Goal: Navigation & Orientation: Find specific page/section

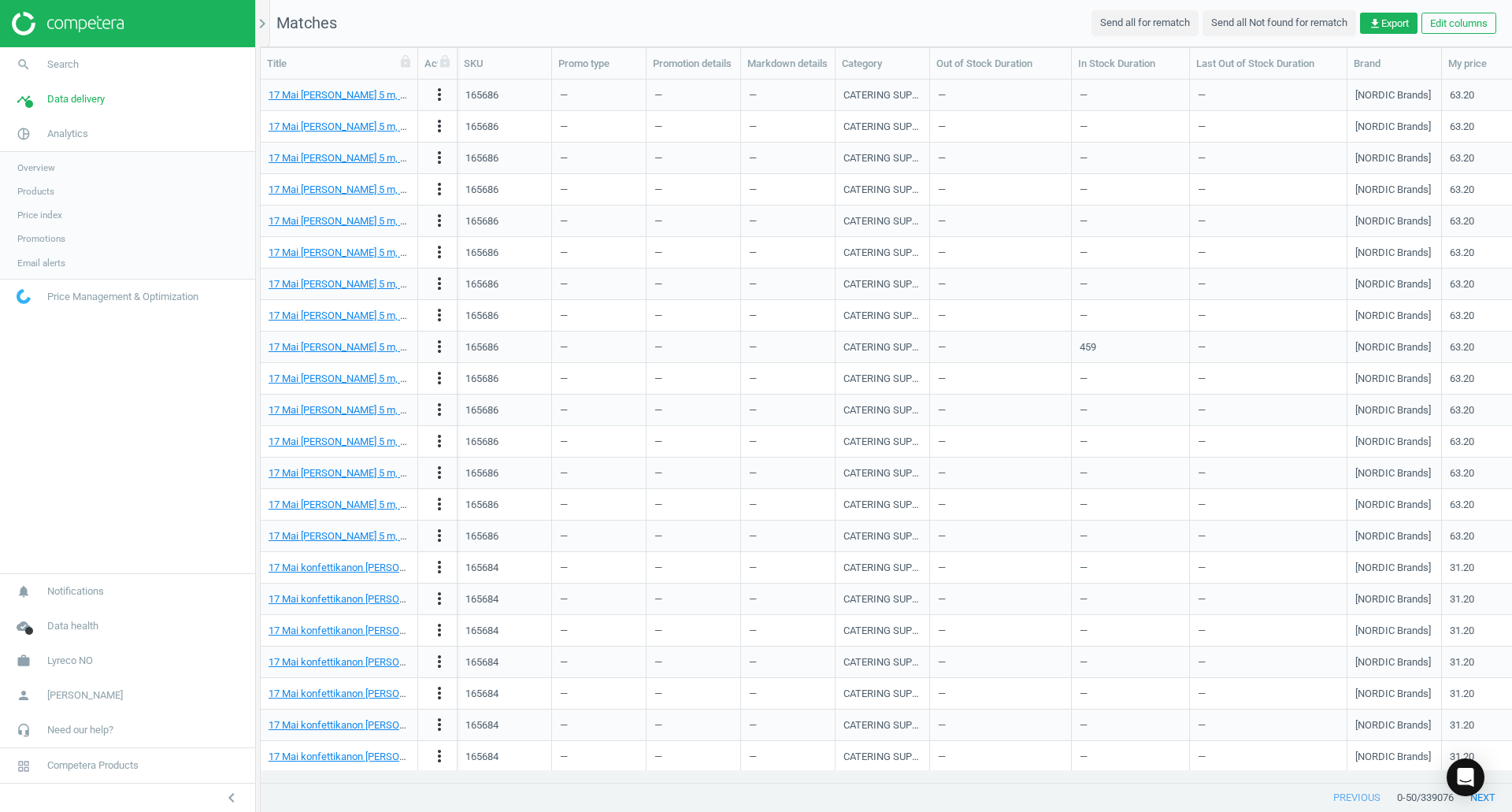
scroll to position [679, 1239]
click at [70, 138] on span "Analytics" at bounding box center [68, 134] width 41 height 14
click at [55, 212] on span "Price index" at bounding box center [39, 215] width 45 height 12
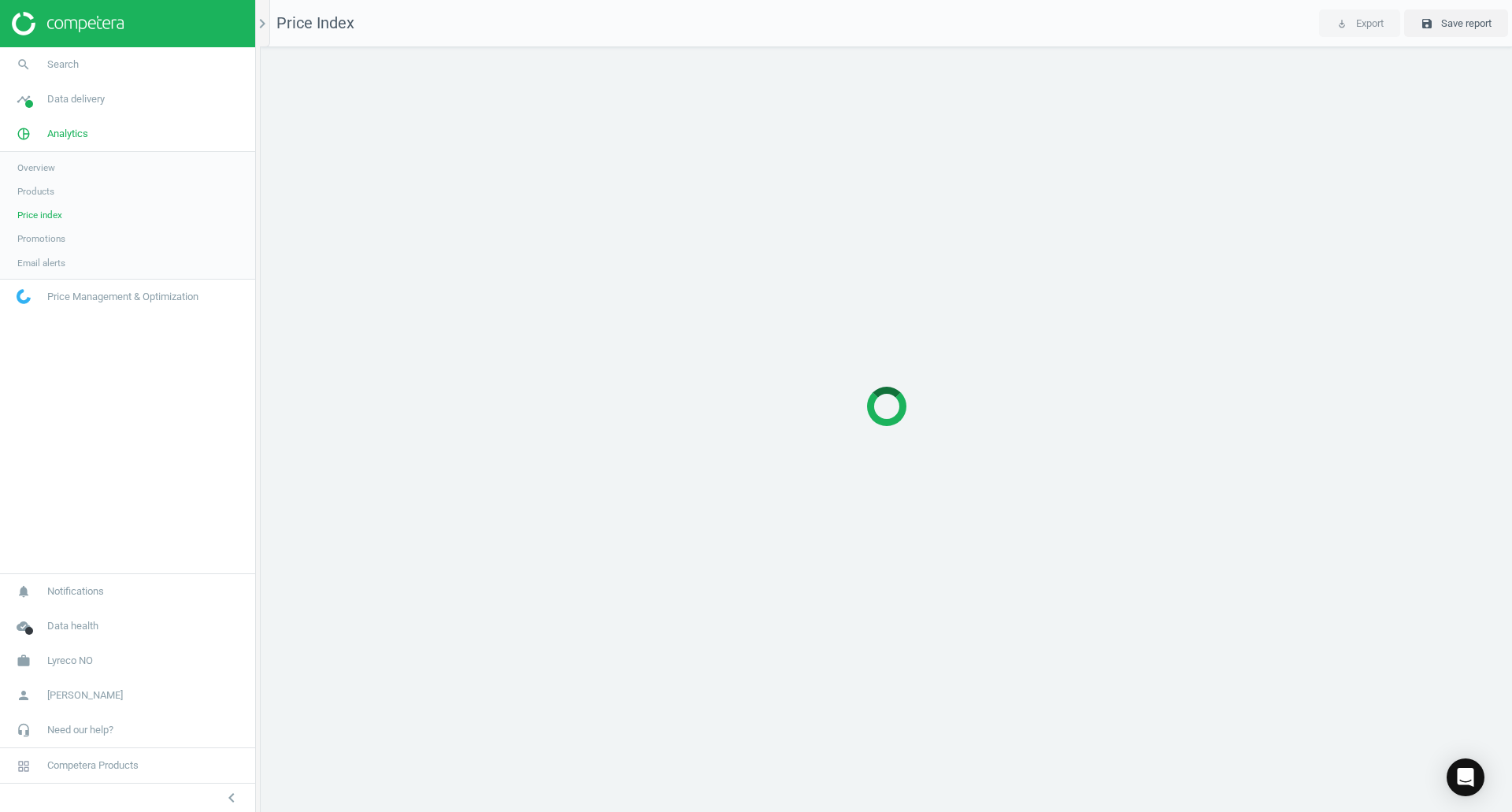
click at [40, 183] on link "Products" at bounding box center [127, 191] width 255 height 24
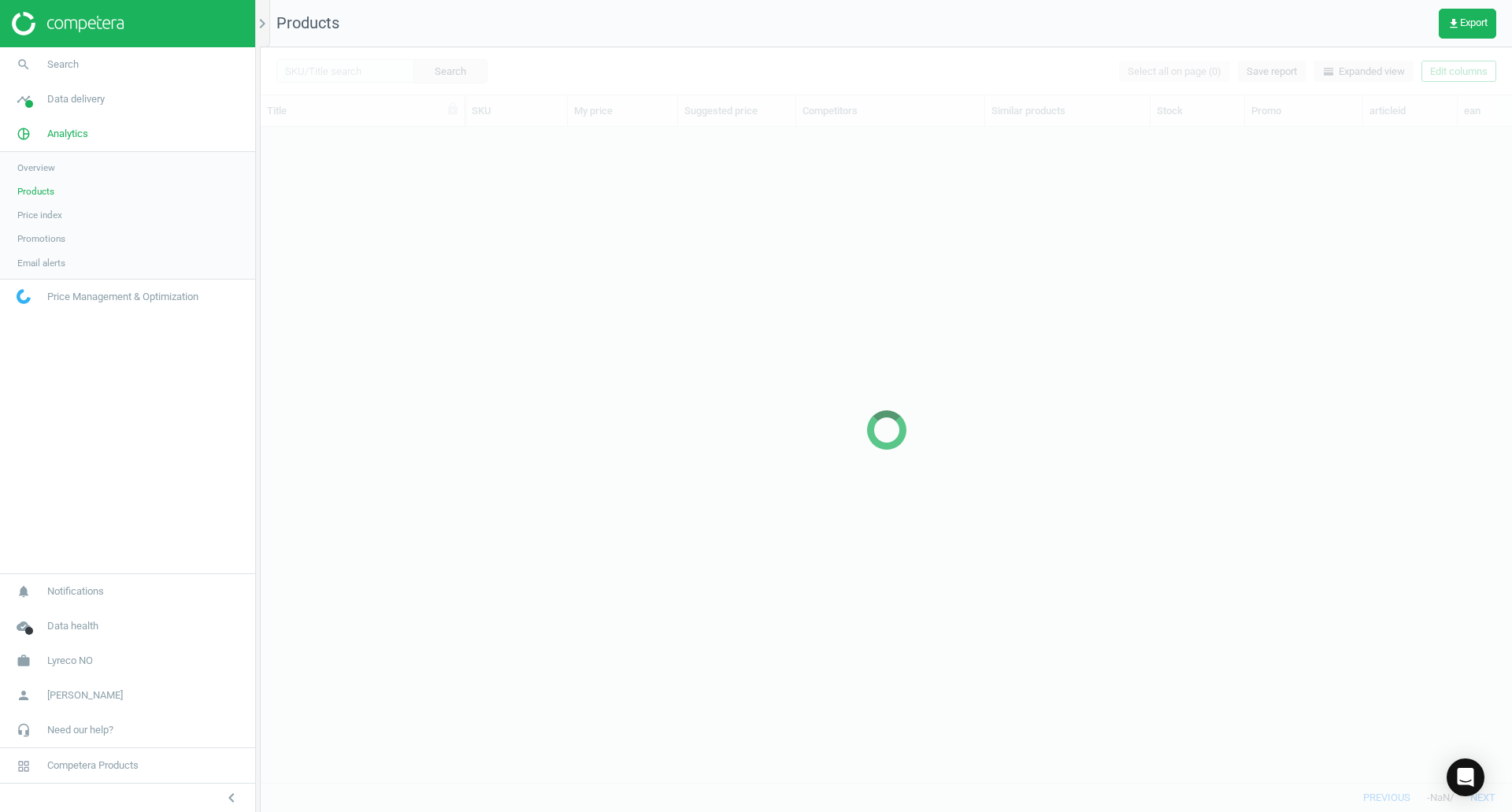
scroll to position [631, 1239]
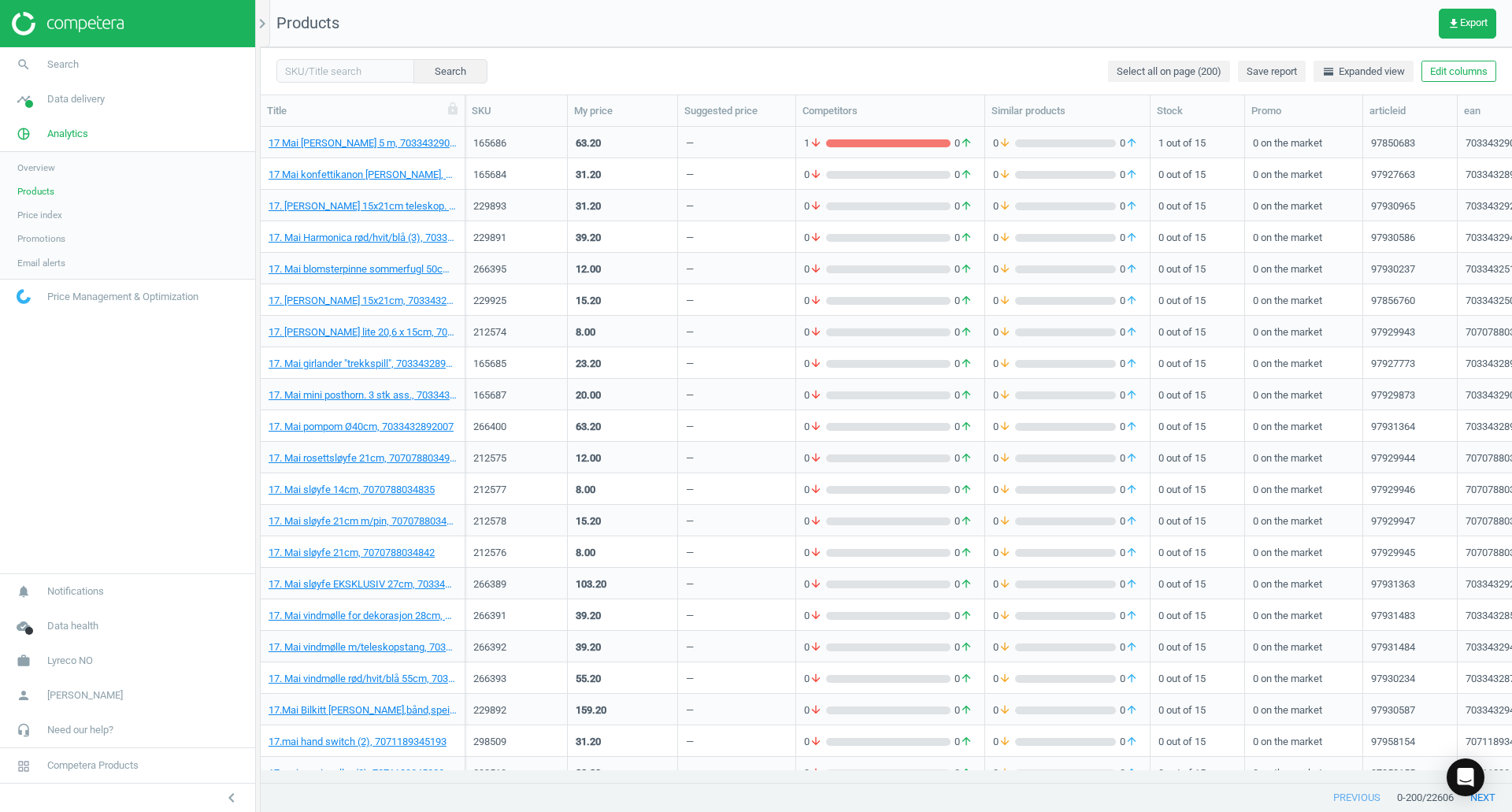
click at [35, 164] on span "Overview" at bounding box center [36, 167] width 38 height 12
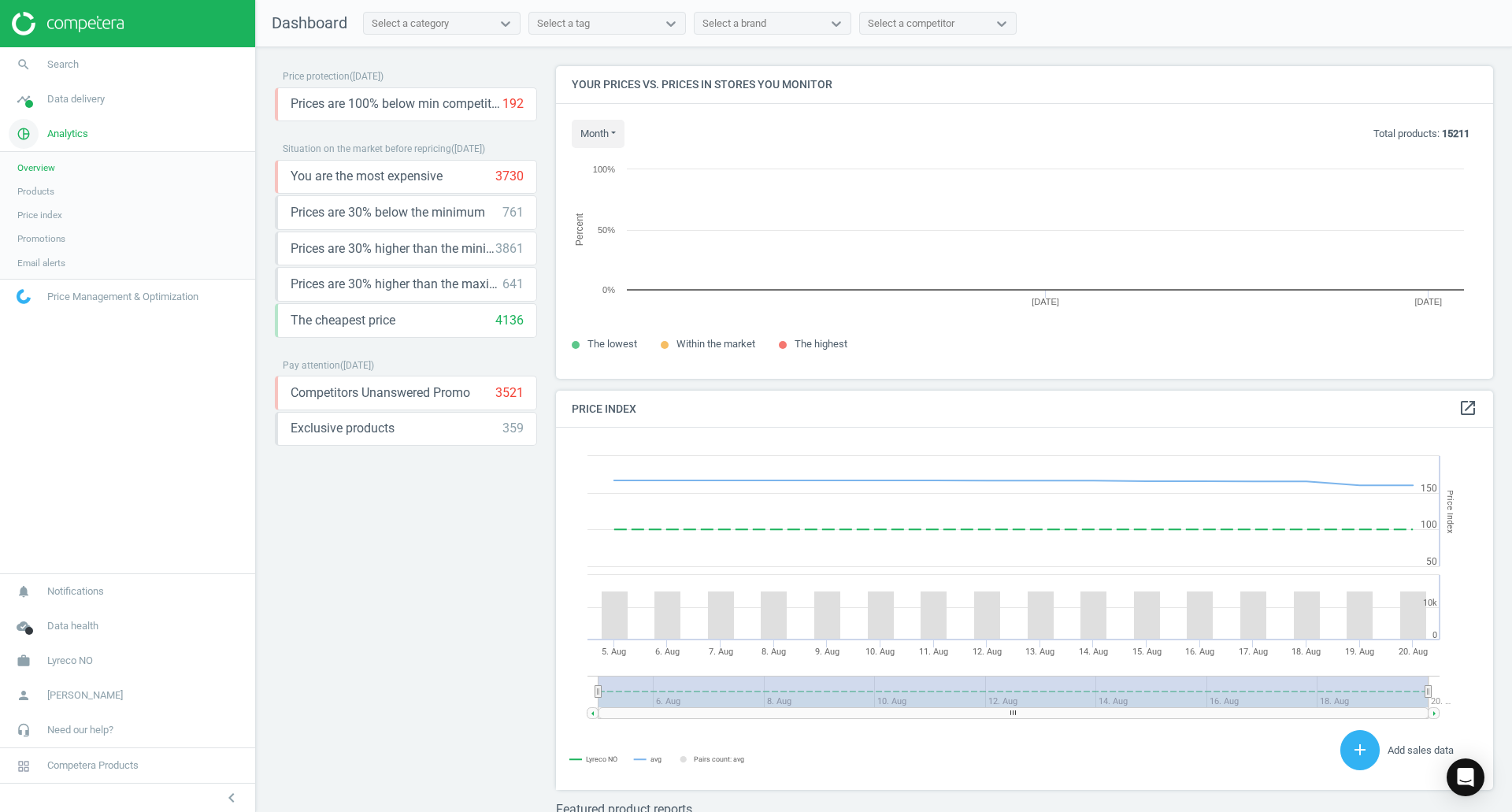
scroll to position [387, 950]
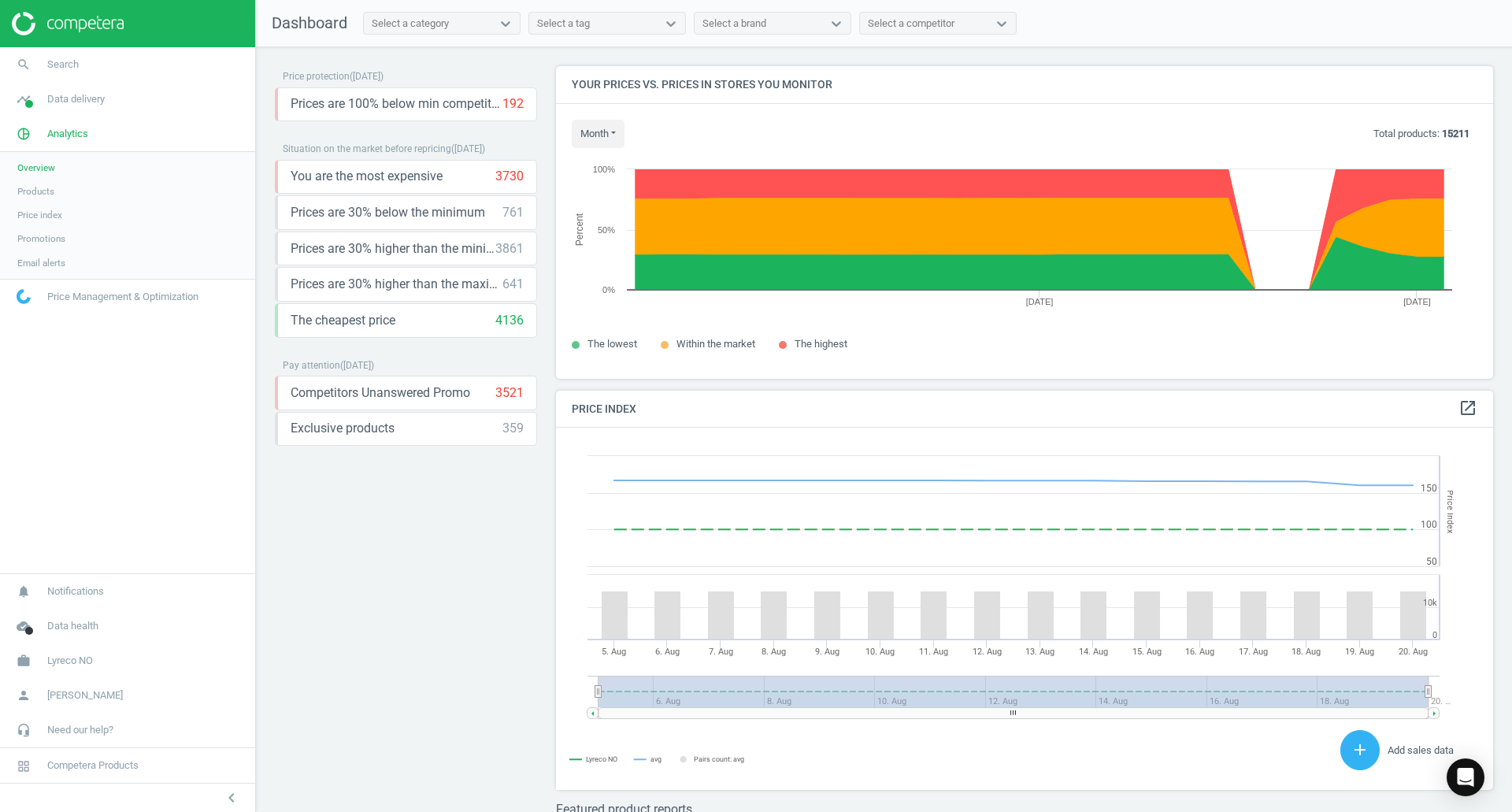
click at [479, 532] on div "Price protection ( [DATE] ) Prices are 100% below min competitor 192 keyboard_a…" at bounding box center [405, 433] width 262 height 735
click at [482, 585] on div "Price protection ( [DATE] ) Prices are 100% below min competitor 192 keyboard_a…" at bounding box center [405, 433] width 262 height 735
drag, startPoint x: 428, startPoint y: 563, endPoint x: 439, endPoint y: 476, distance: 87.7
click at [428, 563] on div "Price protection ( [DATE] ) Prices are 100% below min competitor 192 keyboard_a…" at bounding box center [405, 433] width 262 height 735
click at [514, 544] on div "Price protection ( [DATE] ) Prices are 100% below min competitor 192 keyboard_a…" at bounding box center [405, 433] width 262 height 735
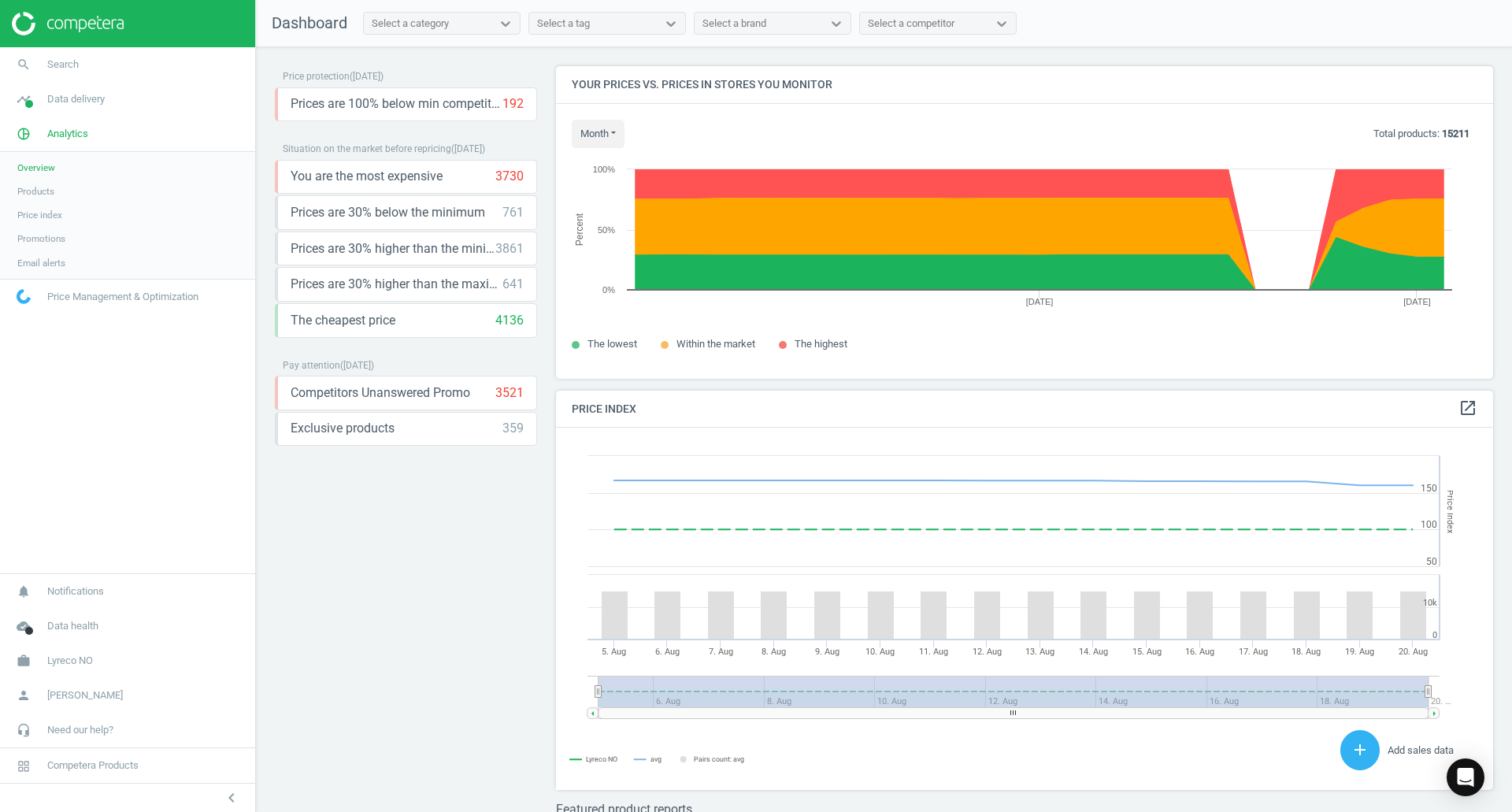
click at [410, 510] on div "Price protection ( [DATE] ) Prices are 100% below min competitor 192 keyboard_a…" at bounding box center [405, 433] width 262 height 735
